Goal: Task Accomplishment & Management: Use online tool/utility

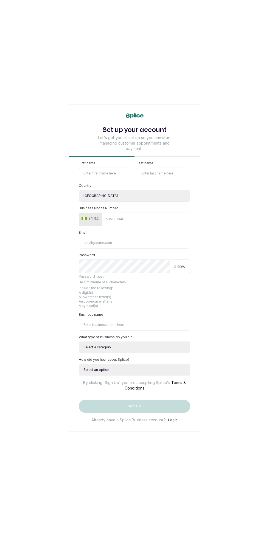
select select "NG"
click at [174, 423] on button "Login" at bounding box center [173, 419] width 10 height 5
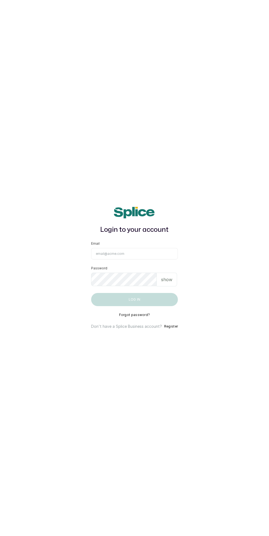
scroll to position [14, 0]
click at [156, 260] on input "Email" at bounding box center [134, 254] width 87 height 12
type input "admin@heavenlytouchsalon.com.ng"
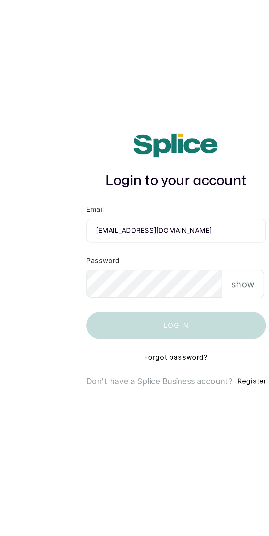
scroll to position [33, 0]
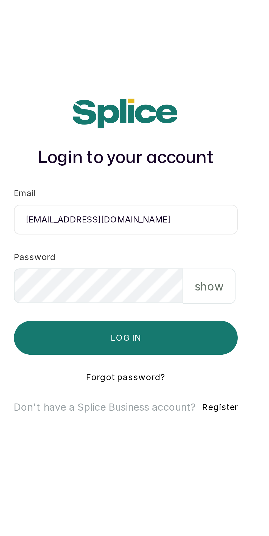
click at [170, 276] on p "show" at bounding box center [166, 279] width 11 height 7
click at [153, 293] on button "Log in" at bounding box center [134, 299] width 87 height 13
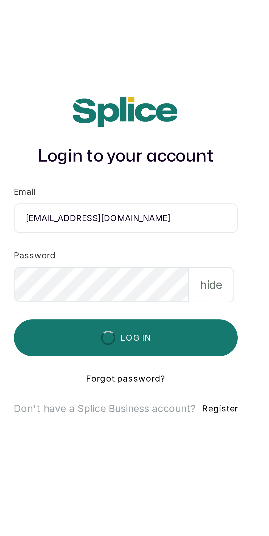
scroll to position [33, 0]
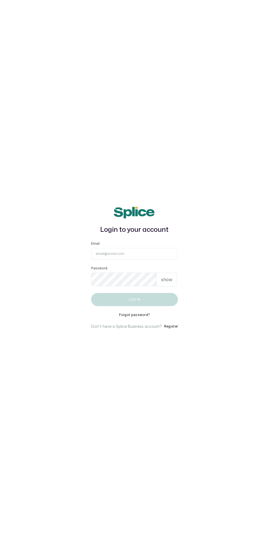
click at [151, 260] on input "Email" at bounding box center [134, 254] width 87 height 12
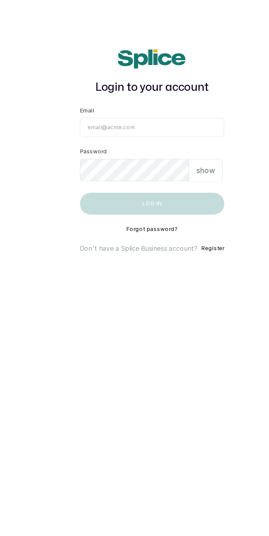
click at [151, 260] on input "Email" at bounding box center [134, 254] width 87 height 12
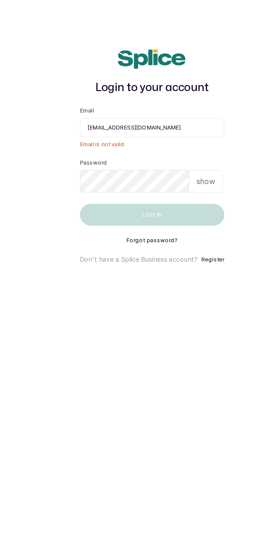
scroll to position [3, 0]
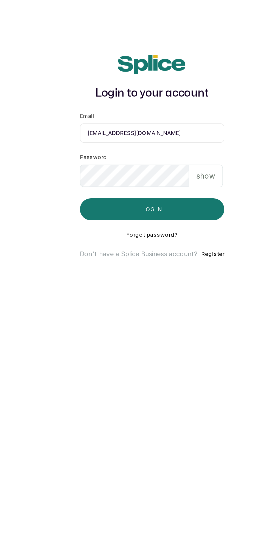
type input "admin@heavenlytouchsalon.com.ng"
click at [156, 306] on button "Log in" at bounding box center [134, 299] width 87 height 13
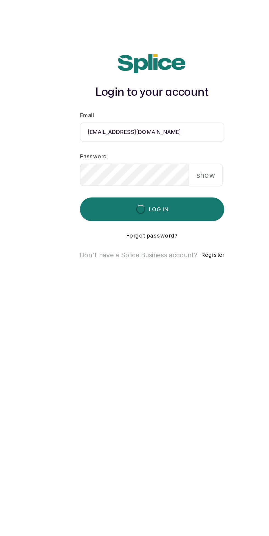
scroll to position [3, 0]
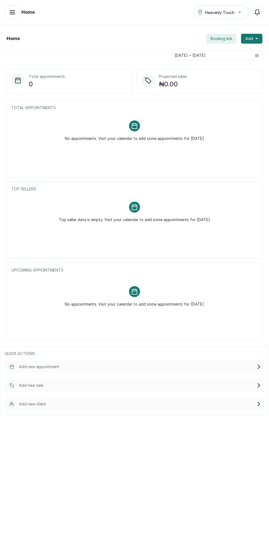
click at [12, 12] on icon "button" at bounding box center [12, 12] width 5 height 3
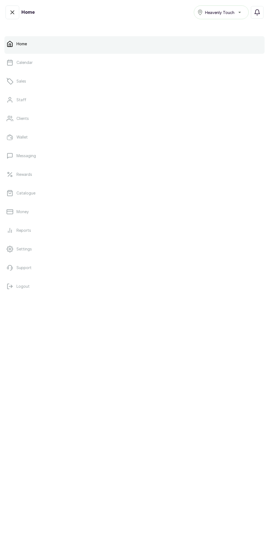
click at [57, 194] on link "Catalogue" at bounding box center [134, 193] width 260 height 15
